Goal: Obtain resource: Obtain resource

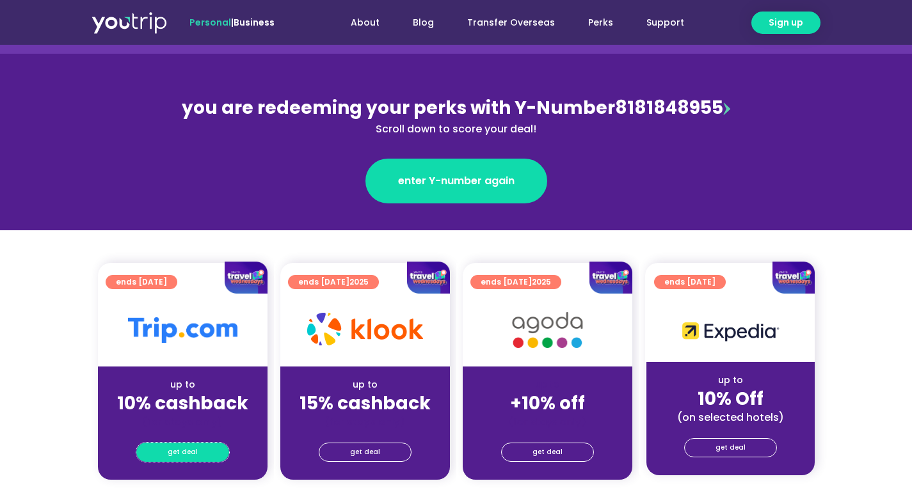
scroll to position [195, 0]
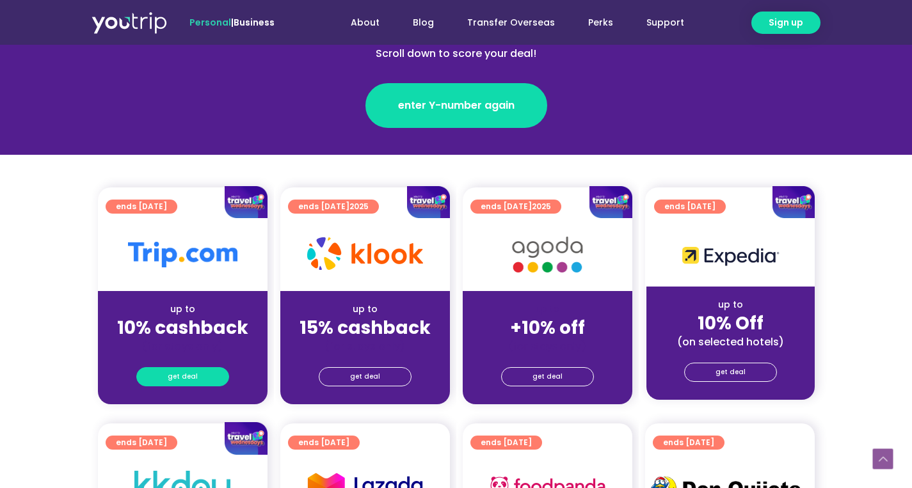
click at [212, 374] on link "get deal" at bounding box center [182, 376] width 93 height 19
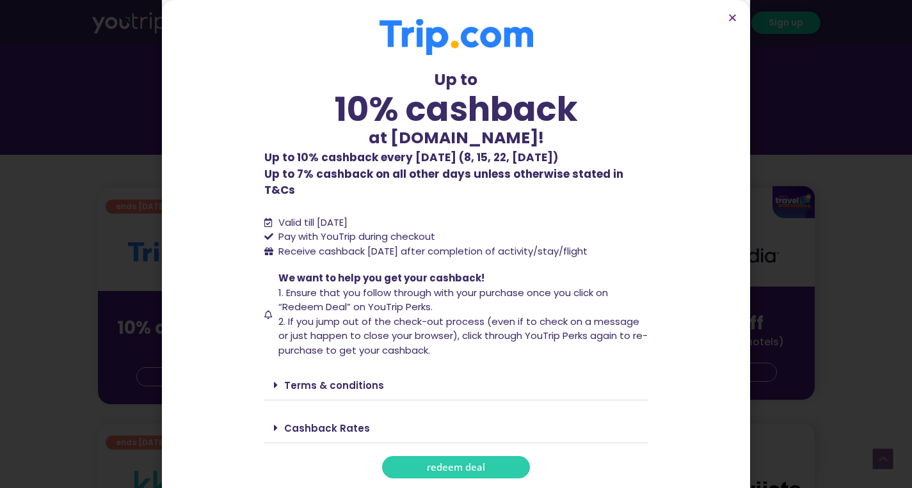
click at [486, 460] on link "redeem deal" at bounding box center [456, 467] width 148 height 22
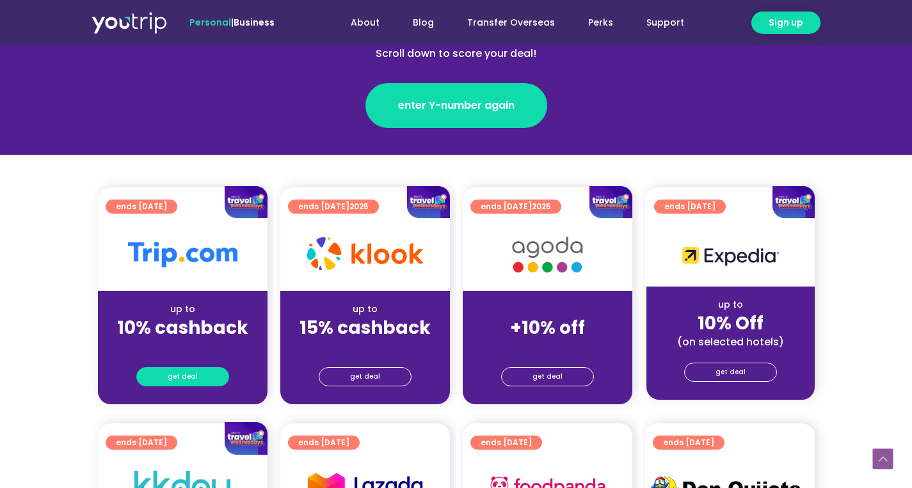
click at [218, 375] on link "get deal" at bounding box center [182, 376] width 93 height 19
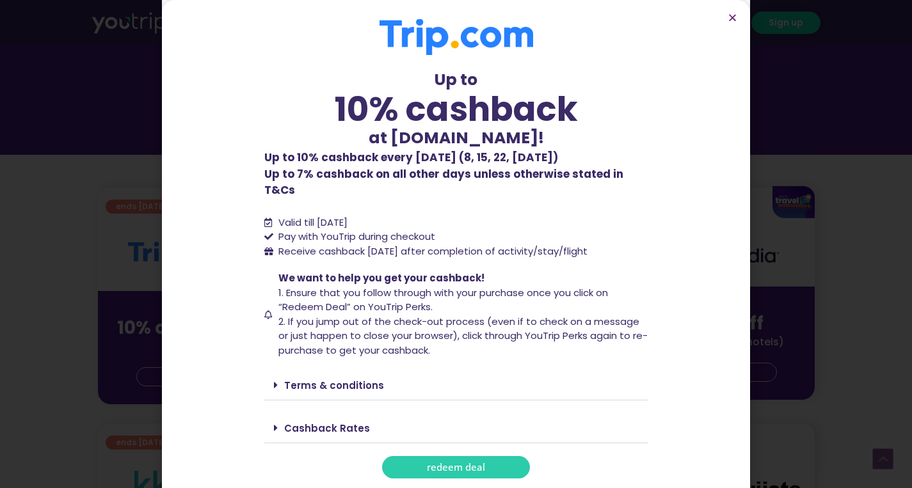
click at [429, 463] on span "redeem deal" at bounding box center [456, 468] width 58 height 10
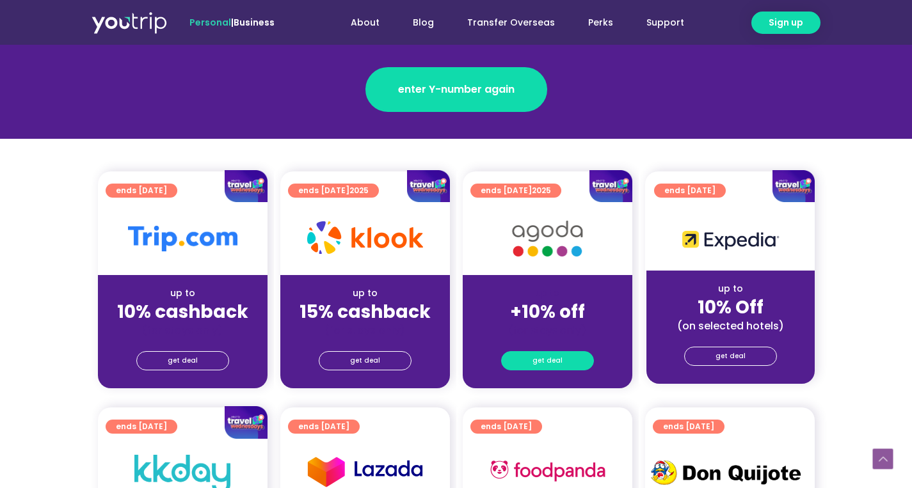
click at [553, 352] on span "get deal" at bounding box center [547, 361] width 30 height 18
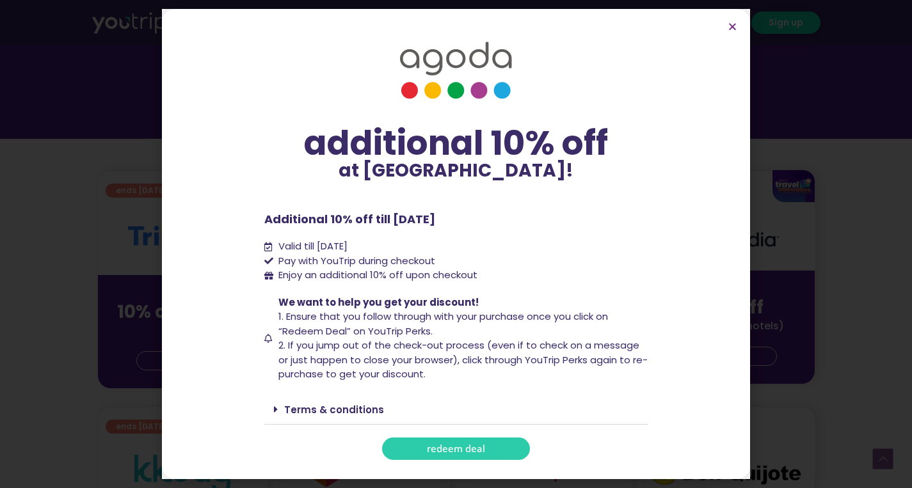
click at [442, 456] on link "redeem deal" at bounding box center [456, 449] width 148 height 22
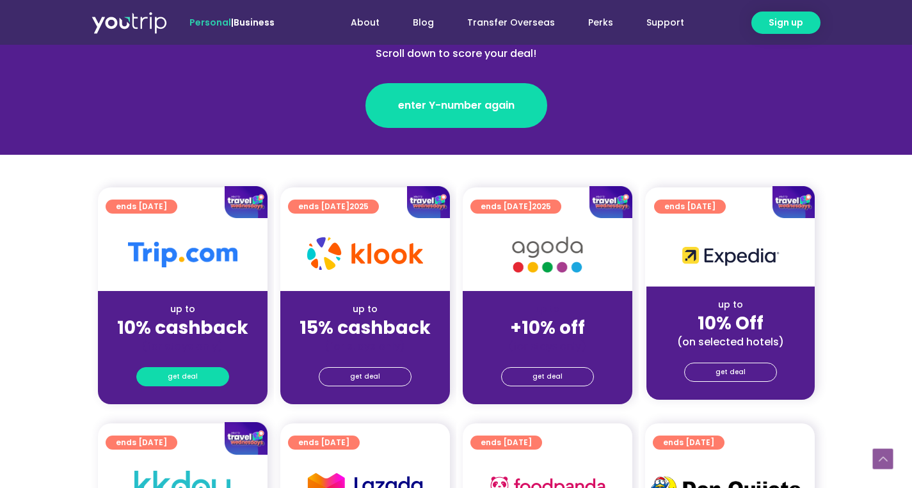
click at [214, 380] on link "get deal" at bounding box center [182, 376] width 93 height 19
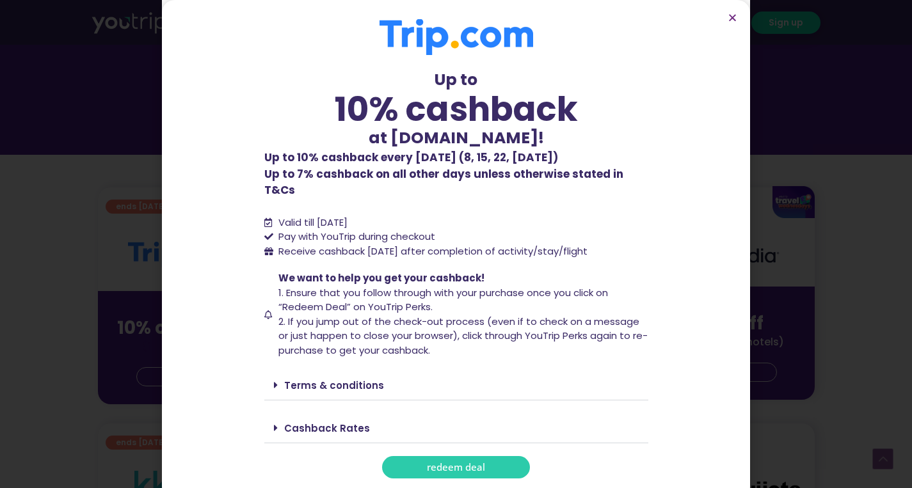
click at [433, 463] on span "redeem deal" at bounding box center [456, 468] width 58 height 10
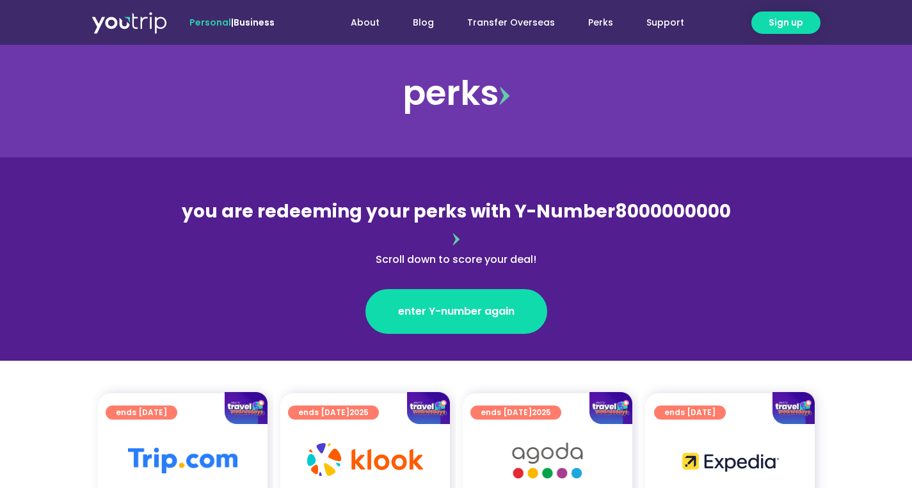
scroll to position [245, 0]
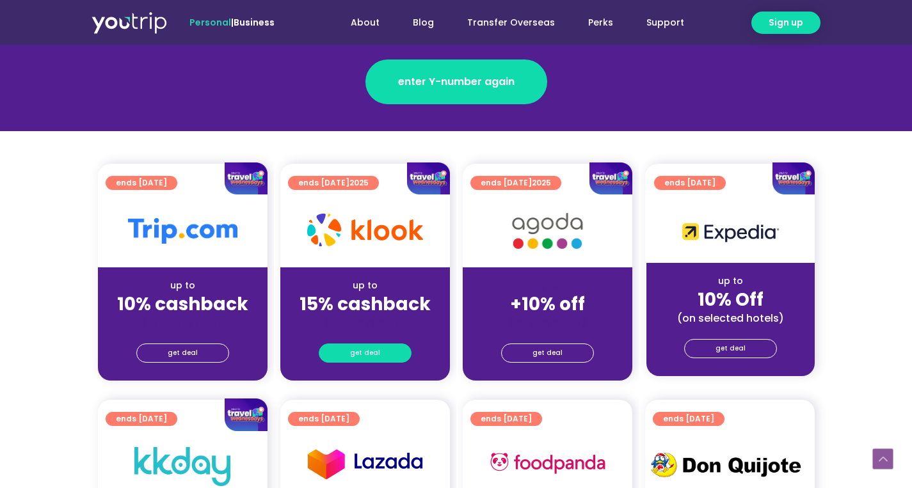
click at [391, 344] on link "get deal" at bounding box center [365, 353] width 93 height 19
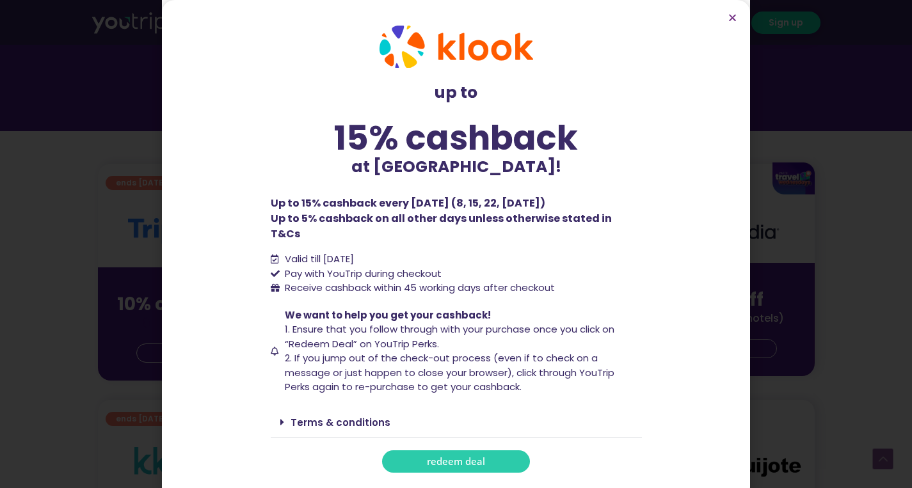
click at [376, 416] on link "Terms & conditions" at bounding box center [341, 422] width 100 height 13
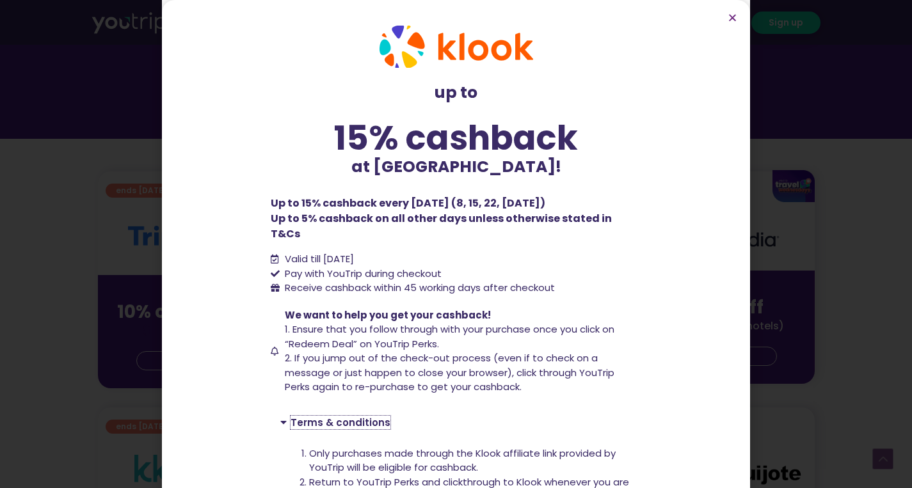
scroll to position [77, 0]
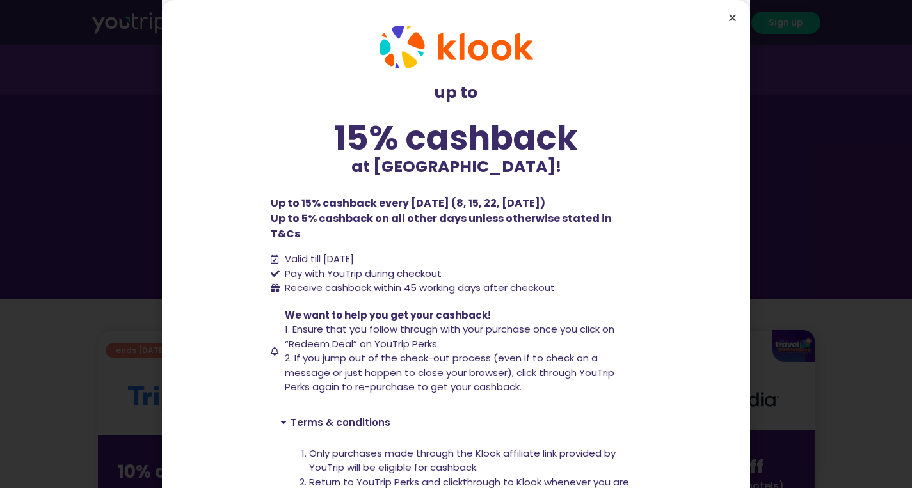
click at [731, 19] on icon "Close" at bounding box center [733, 18] width 10 height 10
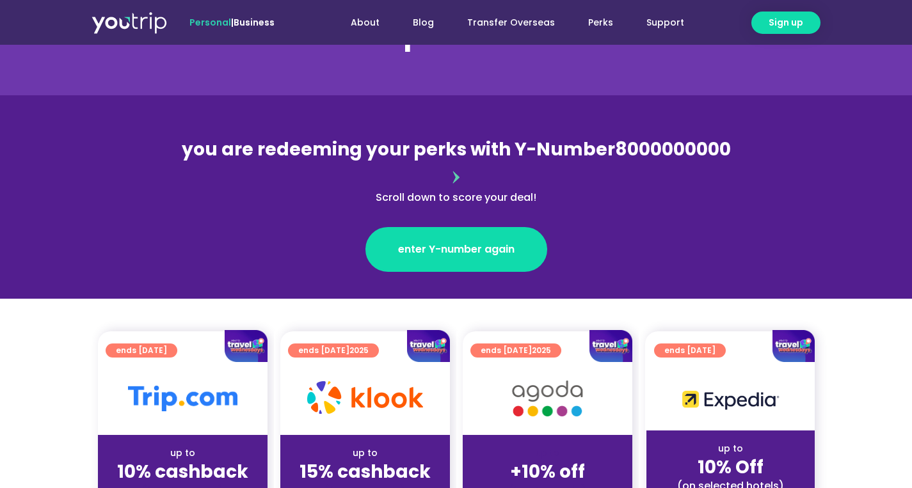
scroll to position [93, 0]
